Goal: Task Accomplishment & Management: Complete application form

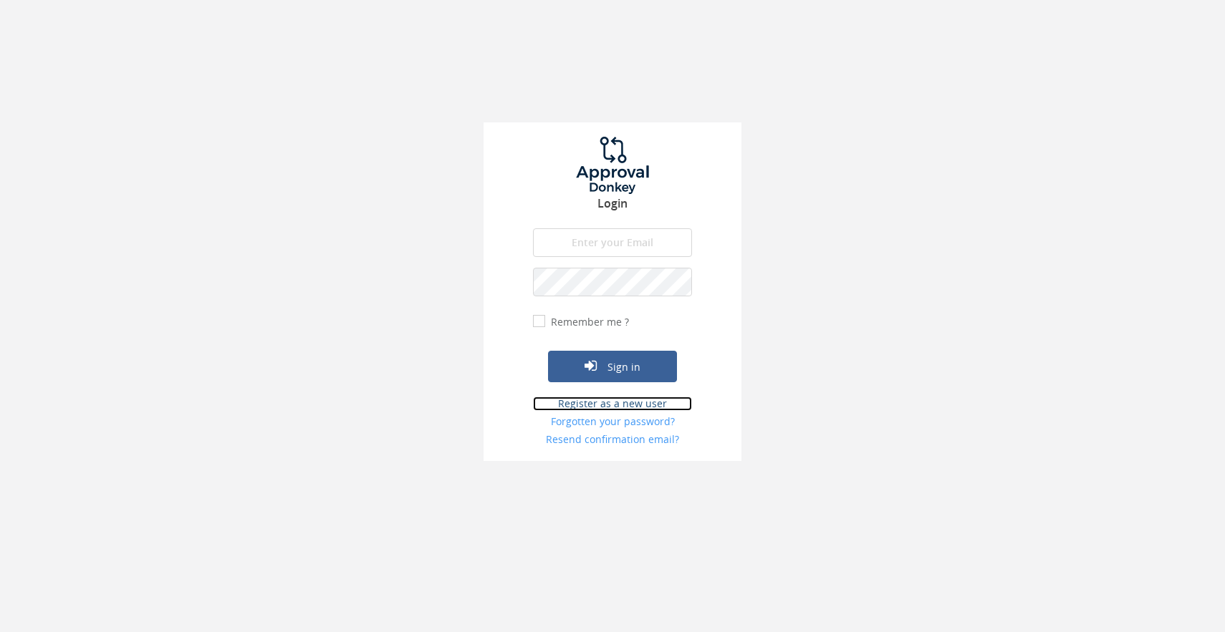
click at [582, 404] on link "Register as a new user" at bounding box center [612, 404] width 159 height 14
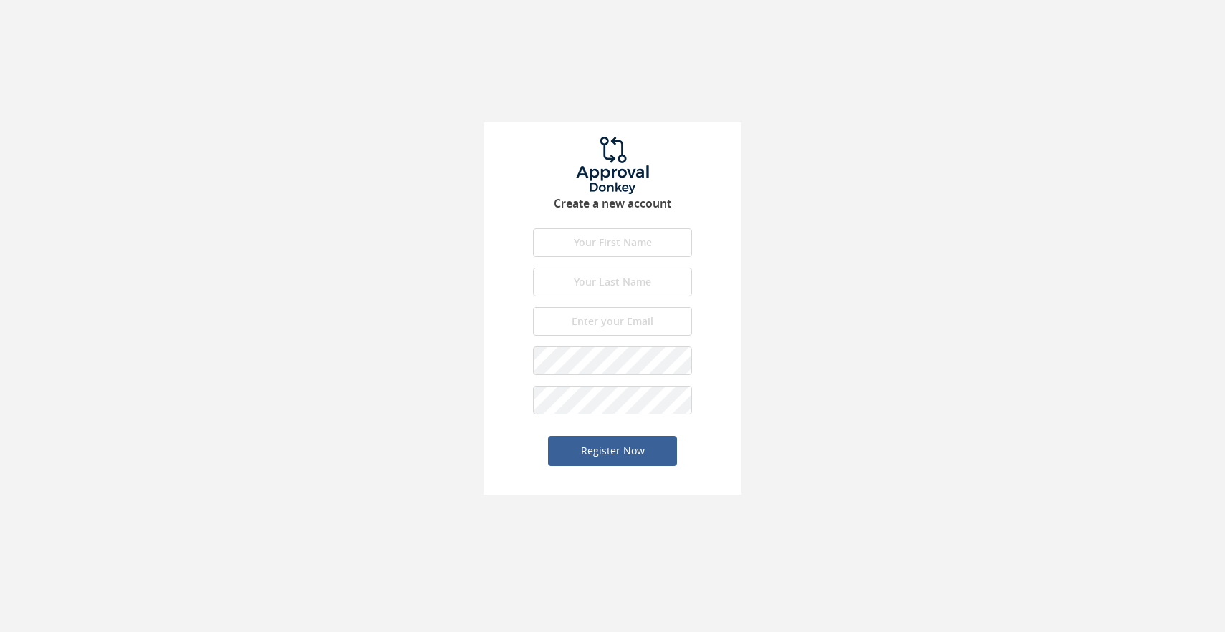
click at [623, 236] on input "text" at bounding box center [612, 242] width 159 height 29
type input "Tallulah"
type input "J"
type input "Jacobs"
click at [625, 324] on input "email" at bounding box center [612, 321] width 159 height 29
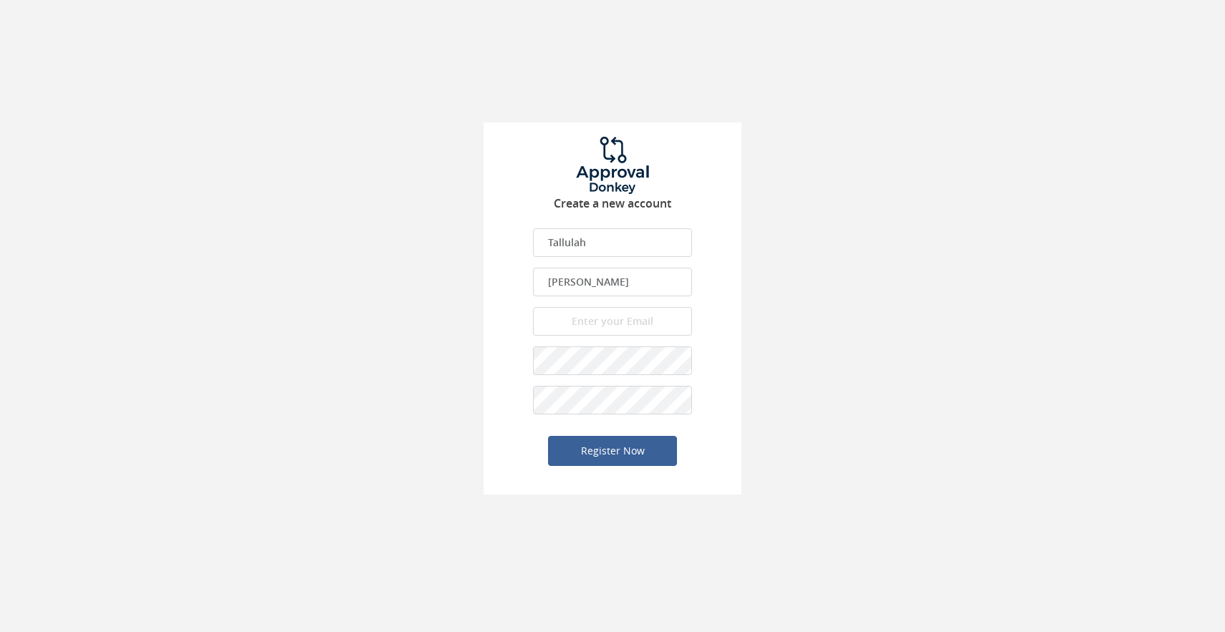
type input "[EMAIL_ADDRESS][DOMAIN_NAME]"
click at [740, 436] on div "Create a new account Tallulah First name is required. First name must be letter…" at bounding box center [612, 308] width 258 height 372
click at [620, 453] on button "Register Now" at bounding box center [612, 451] width 129 height 30
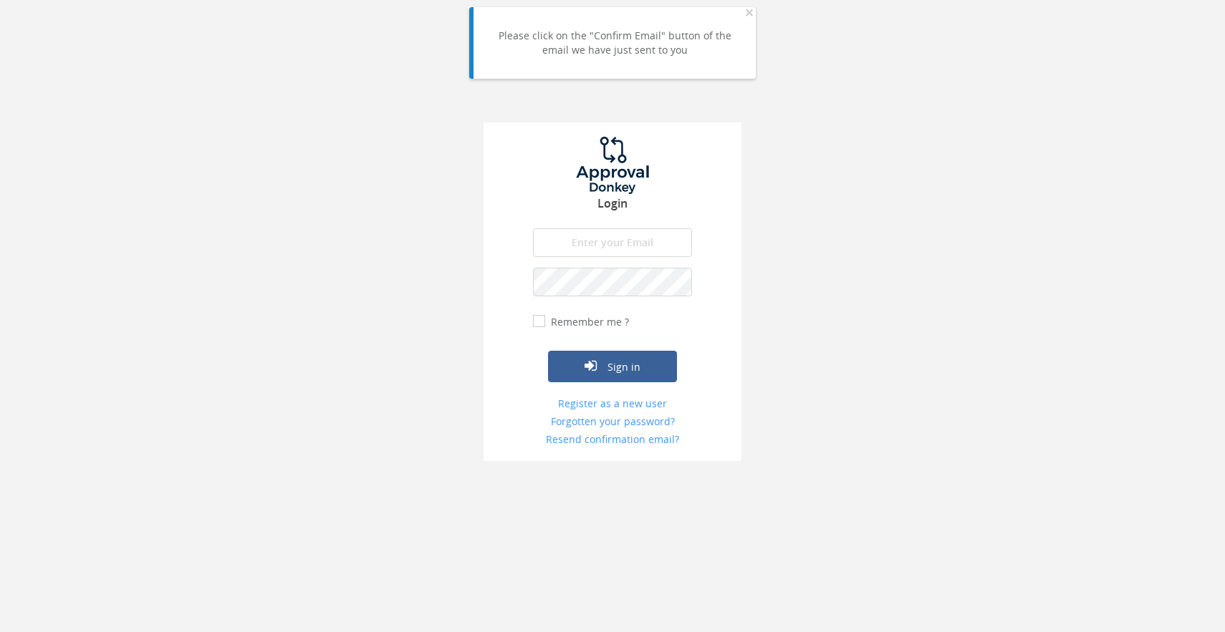
type input "[EMAIL_ADDRESS][DOMAIN_NAME]"
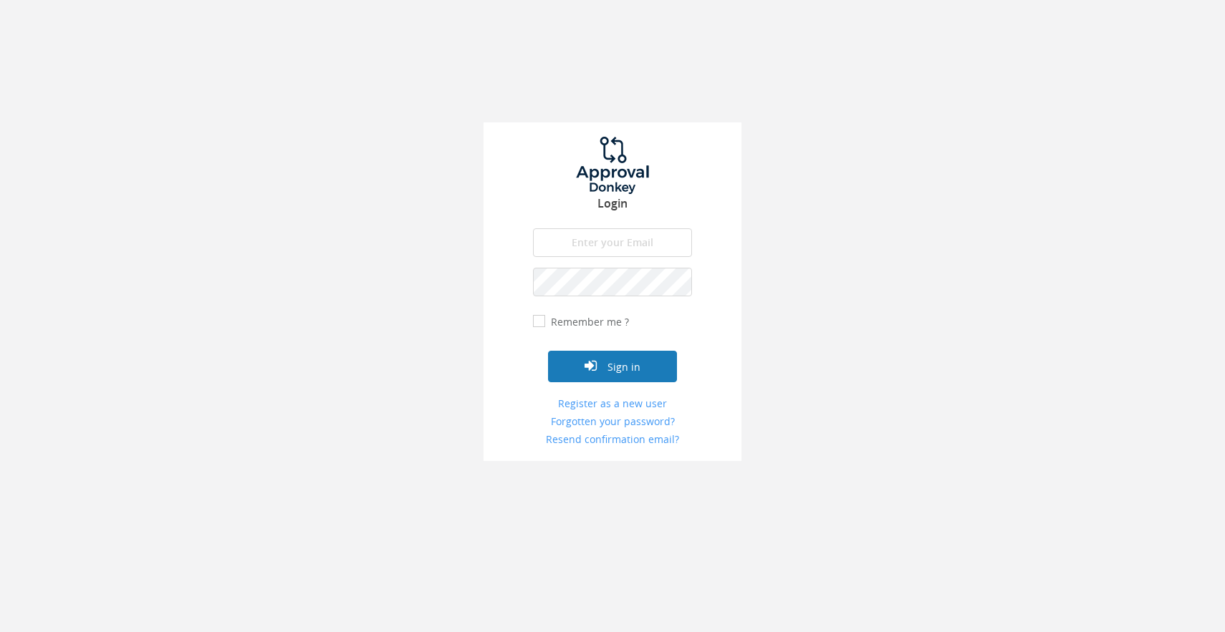
type input "[EMAIL_ADDRESS][DOMAIN_NAME]"
click at [644, 357] on button "Sign in" at bounding box center [612, 367] width 129 height 32
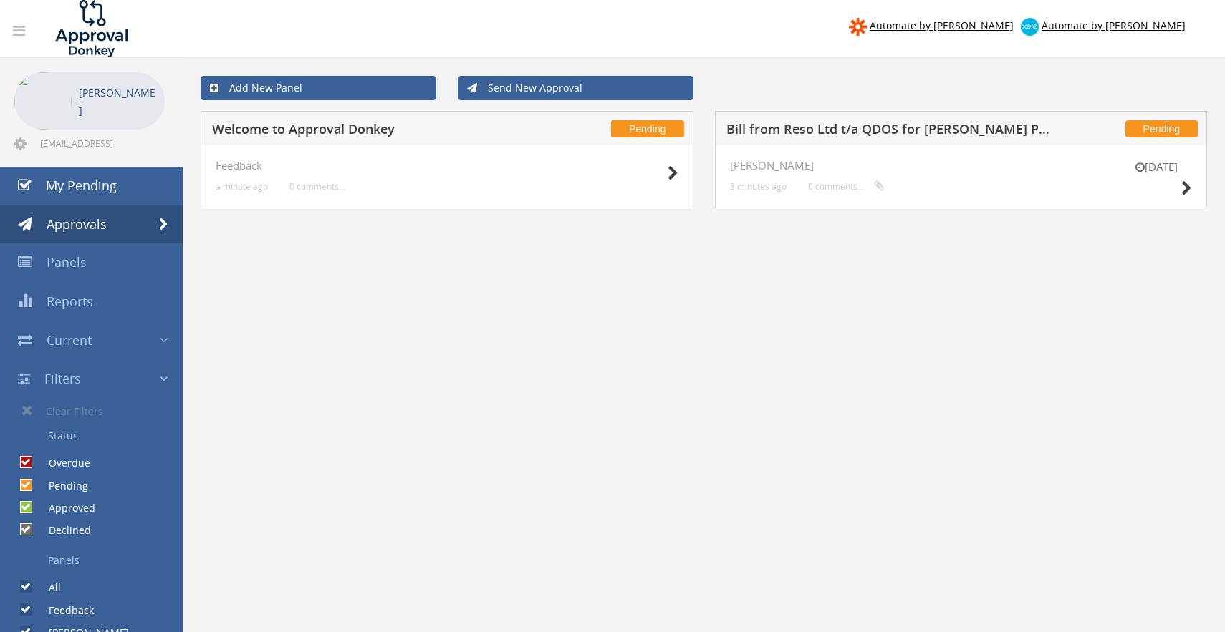
click at [515, 129] on h5 "Welcome to Approval Donkey" at bounding box center [376, 131] width 329 height 18
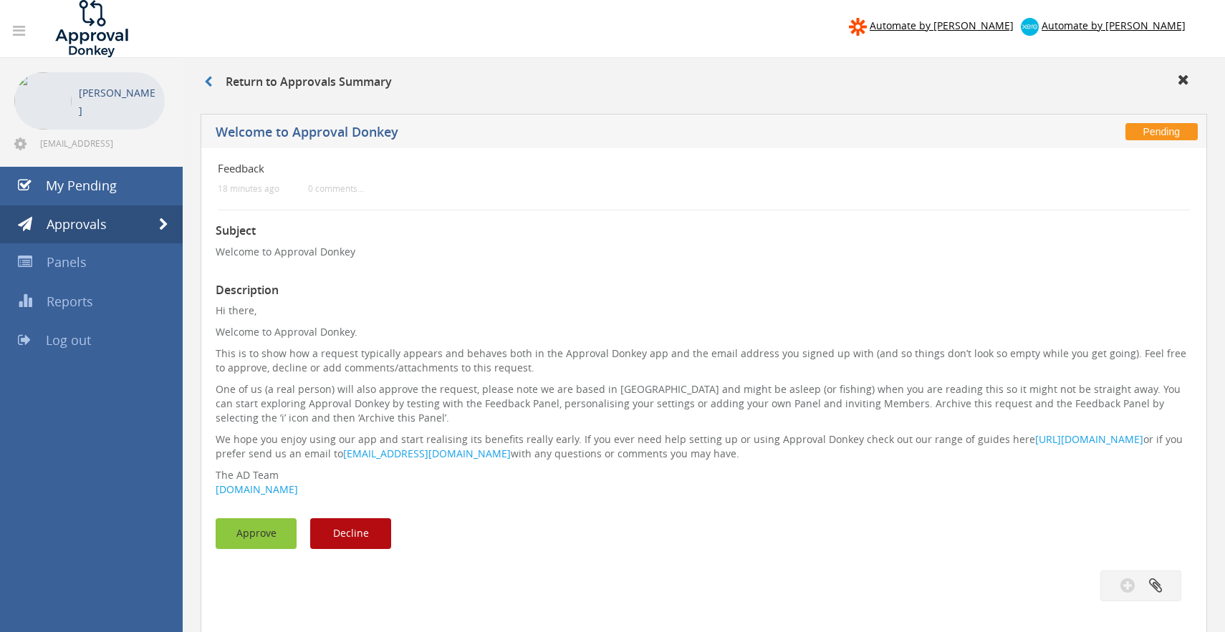
click at [259, 531] on button "Approve" at bounding box center [256, 534] width 81 height 31
click at [218, 84] on link at bounding box center [214, 82] width 21 height 16
click at [97, 222] on span "Approvals" at bounding box center [77, 224] width 60 height 17
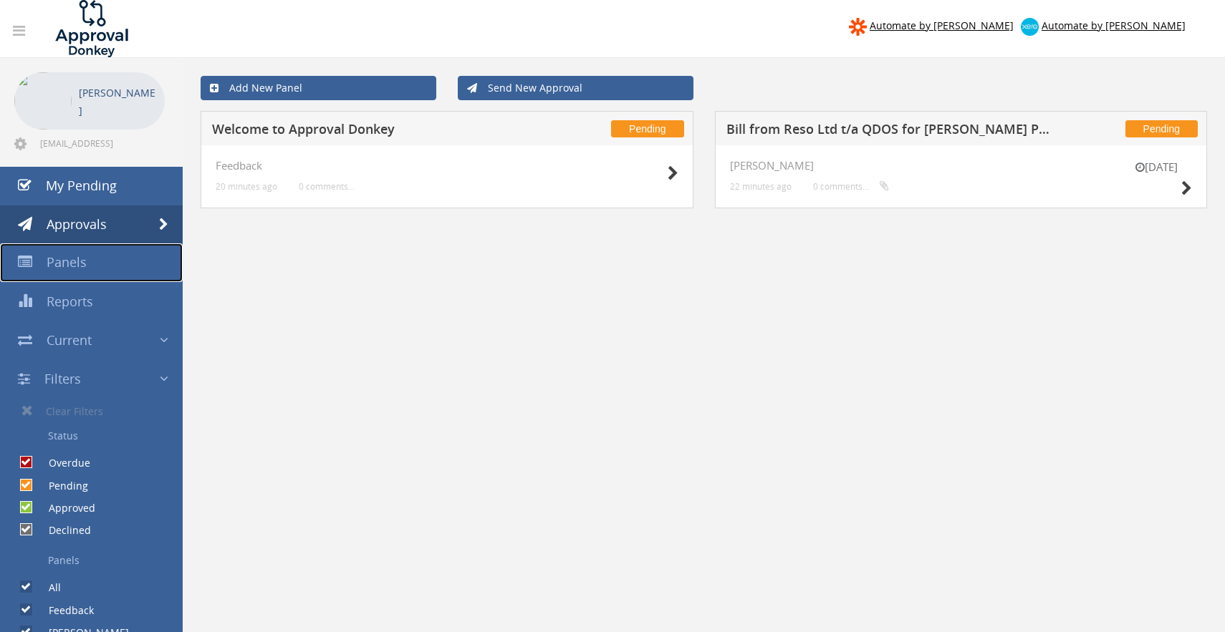
click at [90, 257] on link "Panels" at bounding box center [91, 263] width 183 height 39
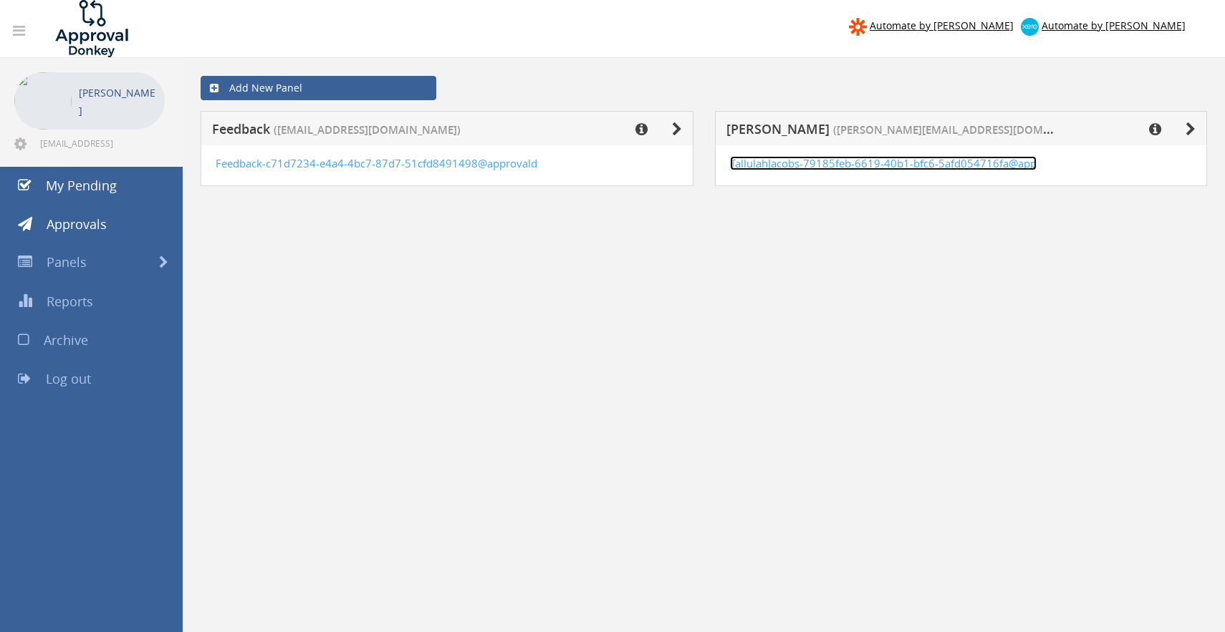
click at [809, 165] on link "TallulahJacobs-79185feb-6619-40b1-bfc6-5afd054716fa@app" at bounding box center [883, 163] width 307 height 14
click at [116, 266] on link "Panels" at bounding box center [91, 263] width 183 height 39
click at [165, 260] on span at bounding box center [163, 262] width 9 height 13
